Goal: Contribute content: Contribute content

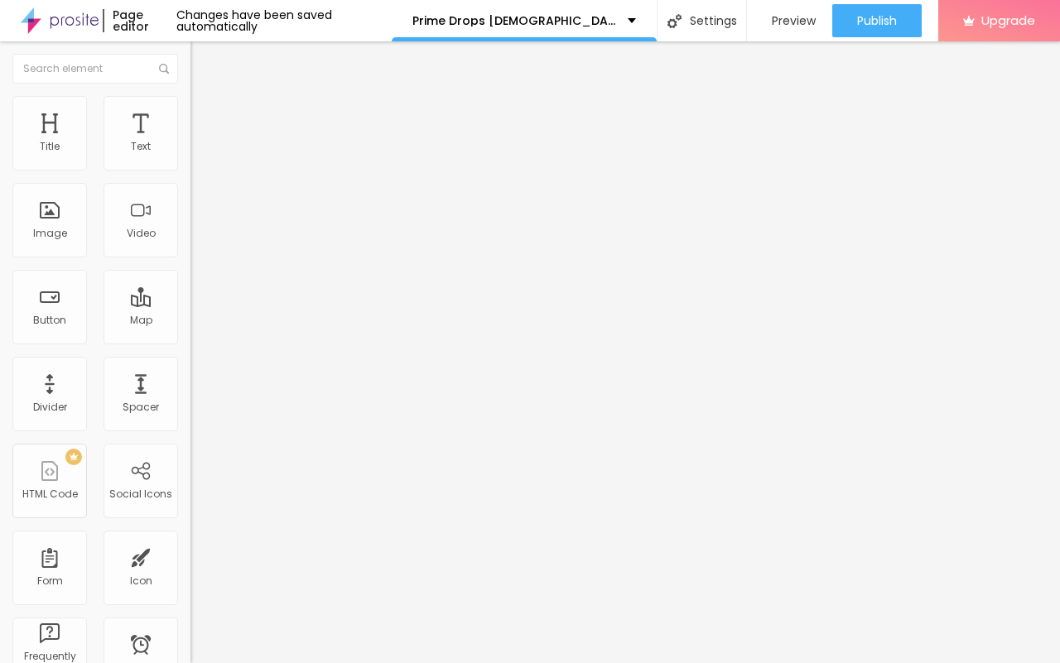
click at [190, 142] on span "Add image" at bounding box center [224, 135] width 68 height 14
click at [203, 64] on img "button" at bounding box center [209, 60] width 13 height 13
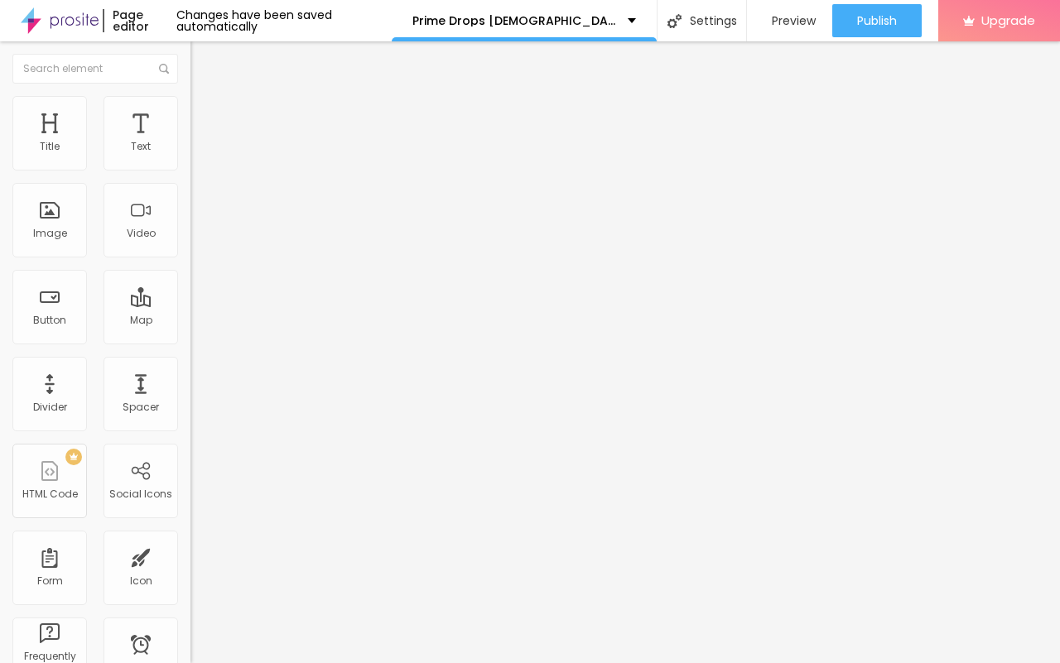
click at [203, 63] on div "Edit Title" at bounding box center [240, 60] width 75 height 13
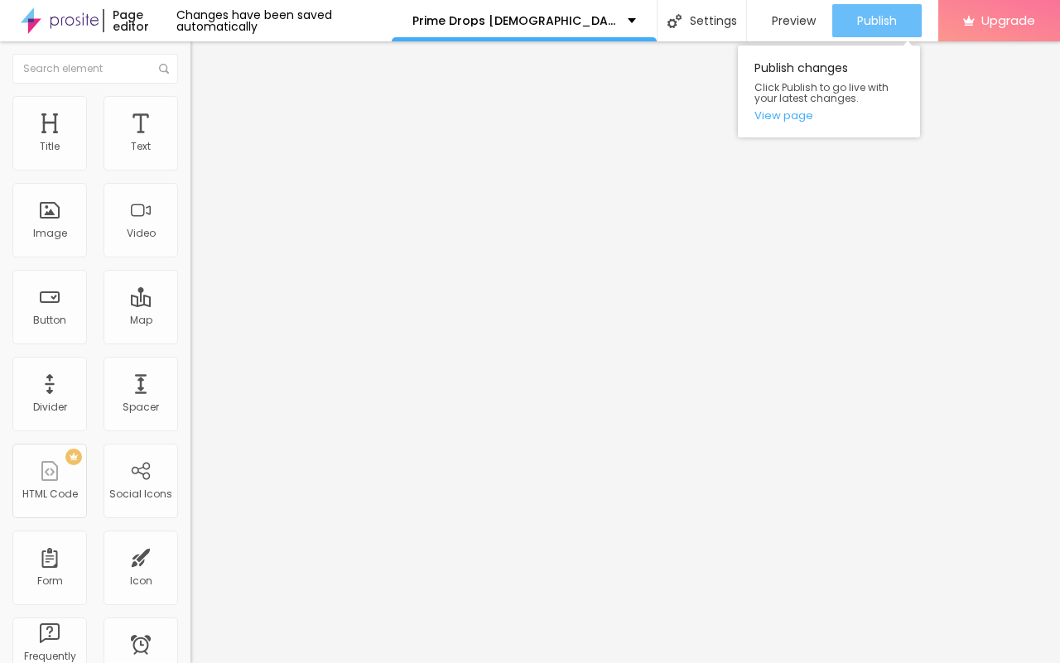
click at [859, 23] on span "Publish" at bounding box center [877, 20] width 40 height 13
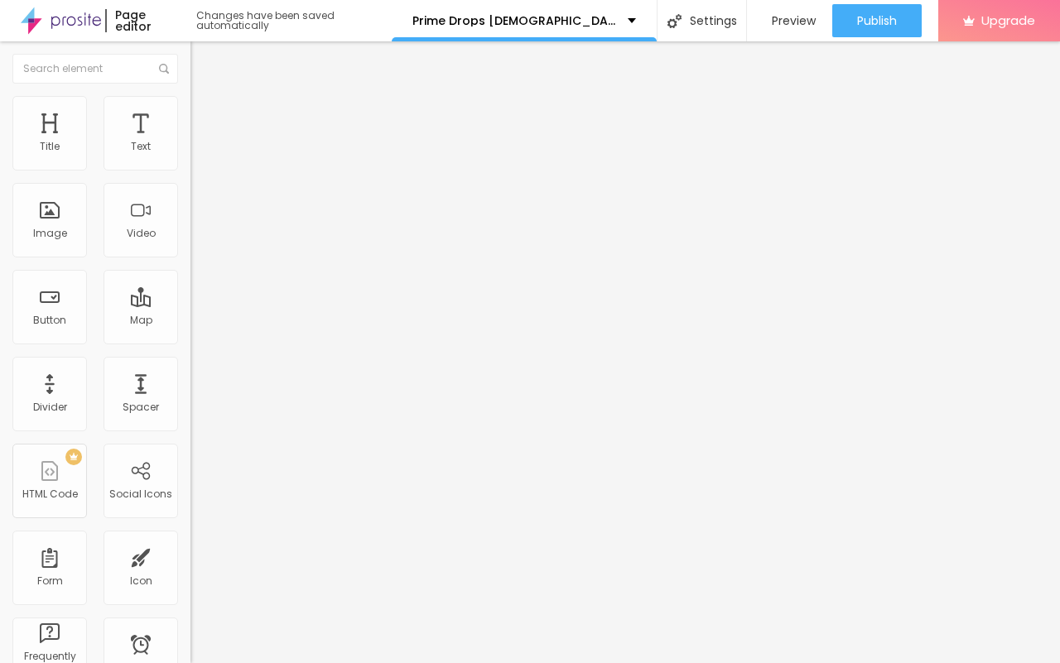
click at [203, 58] on img "button" at bounding box center [209, 60] width 13 height 13
click at [203, 63] on div "Edit Text" at bounding box center [240, 60] width 75 height 13
click at [203, 60] on img "button" at bounding box center [209, 60] width 13 height 13
click at [203, 60] on div "Edit Text" at bounding box center [240, 60] width 75 height 13
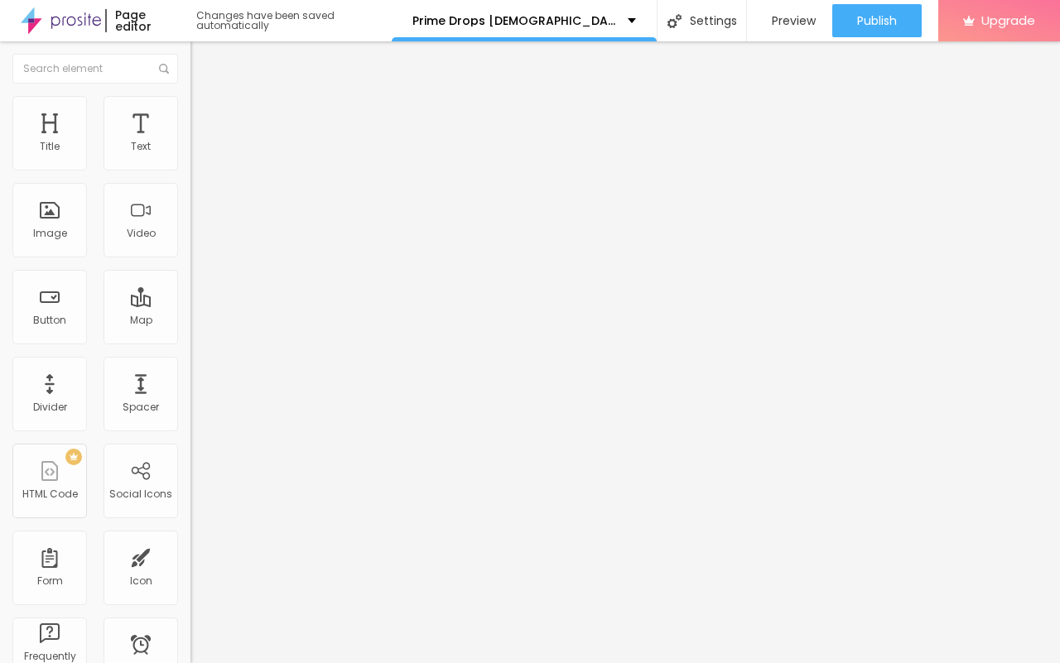
click at [190, 142] on span "Add image" at bounding box center [224, 135] width 68 height 14
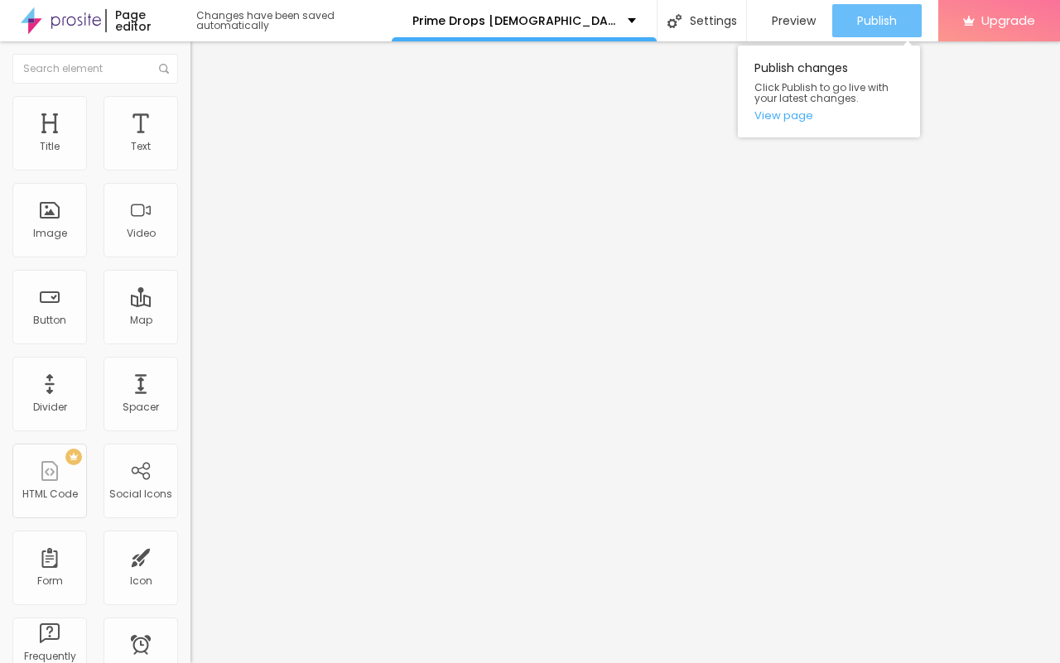
click at [899, 31] on button "Publish" at bounding box center [876, 20] width 89 height 33
